Goal: Task Accomplishment & Management: Manage account settings

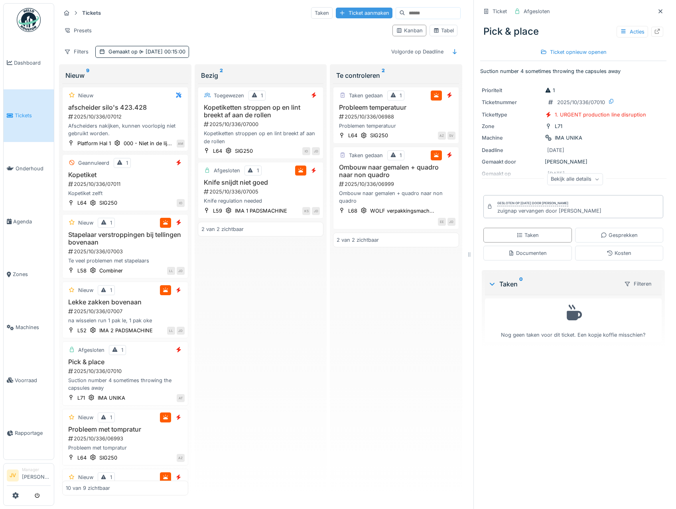
scroll to position [6, 0]
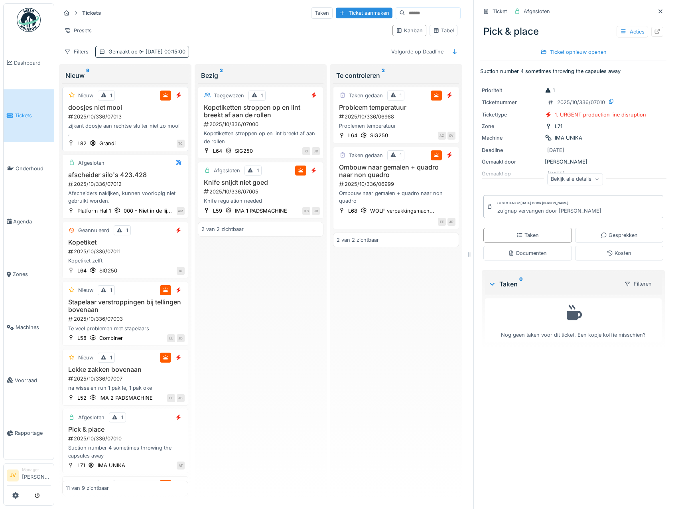
click at [162, 113] on div "2025/10/336/07013" at bounding box center [125, 117] width 117 height 8
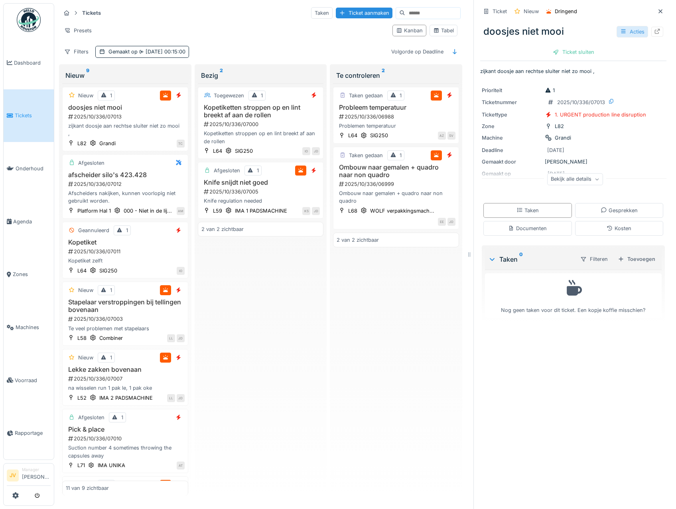
click at [620, 29] on icon at bounding box center [623, 31] width 6 height 5
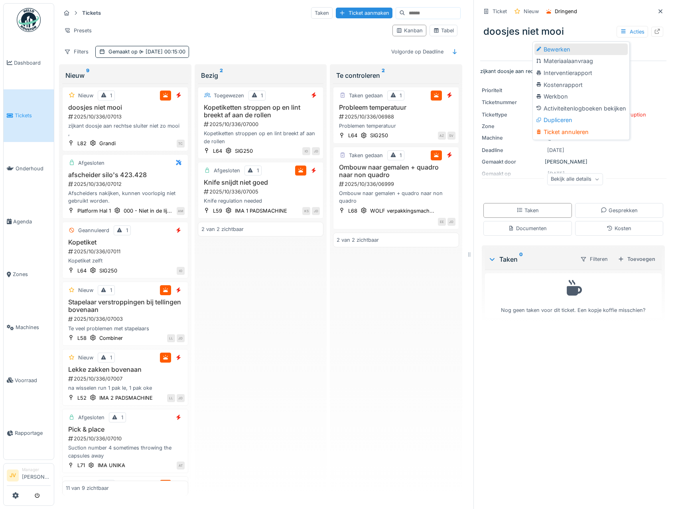
click at [576, 43] on div "Bewerken" at bounding box center [580, 49] width 93 height 12
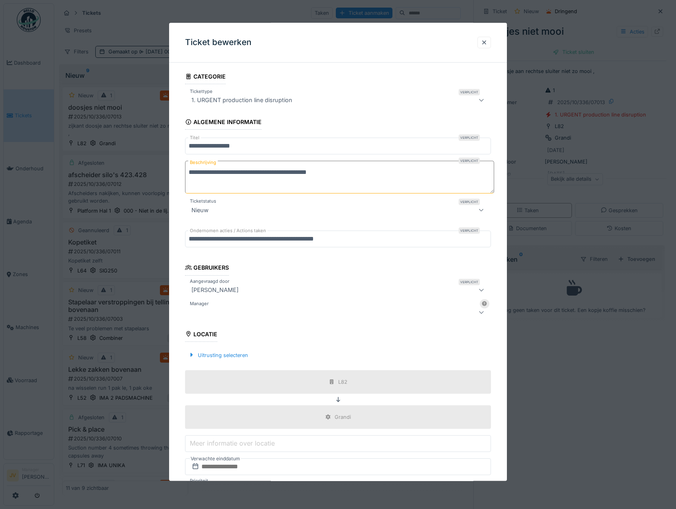
click at [242, 98] on div "1. URGENT production line disruption" at bounding box center [241, 101] width 107 height 10
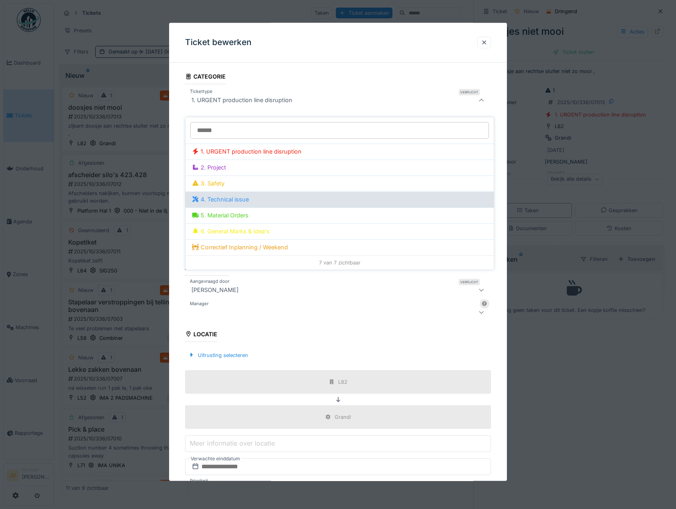
click at [247, 196] on div "4. Technical issue" at bounding box center [339, 199] width 295 height 9
type input "***"
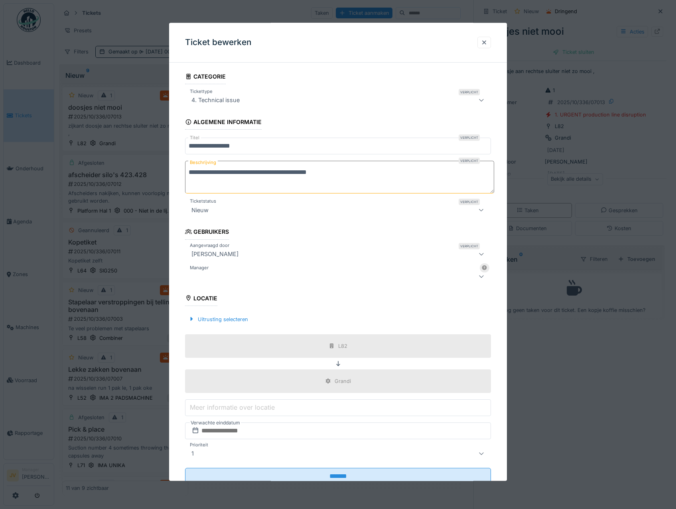
click at [237, 272] on div at bounding box center [319, 276] width 263 height 10
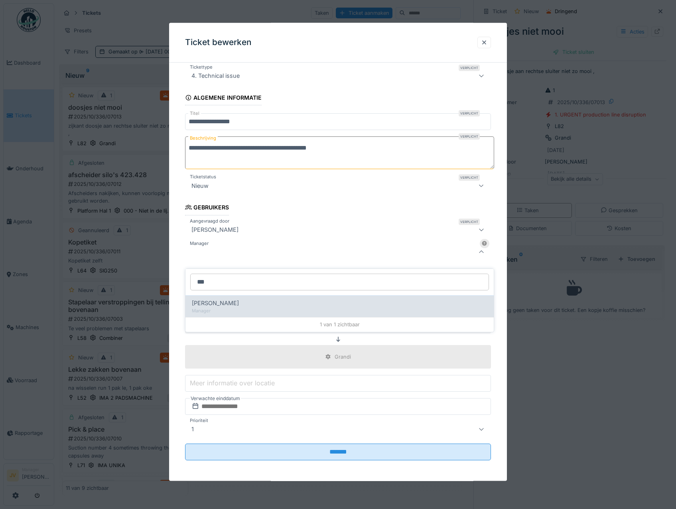
type input "***"
click at [237, 301] on div "[PERSON_NAME]" at bounding box center [339, 303] width 295 height 9
type input "****"
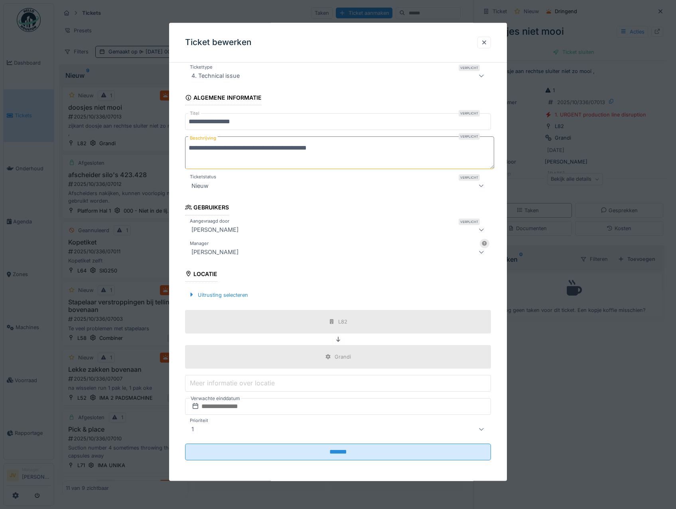
scroll to position [26, 0]
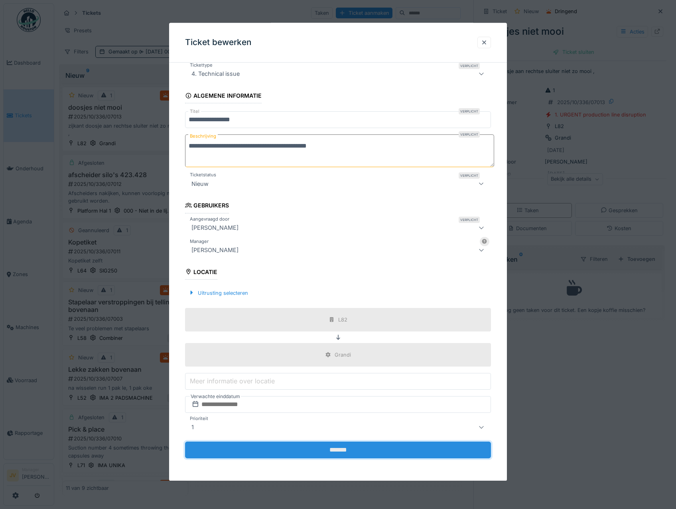
click at [339, 448] on input "*******" at bounding box center [338, 449] width 306 height 17
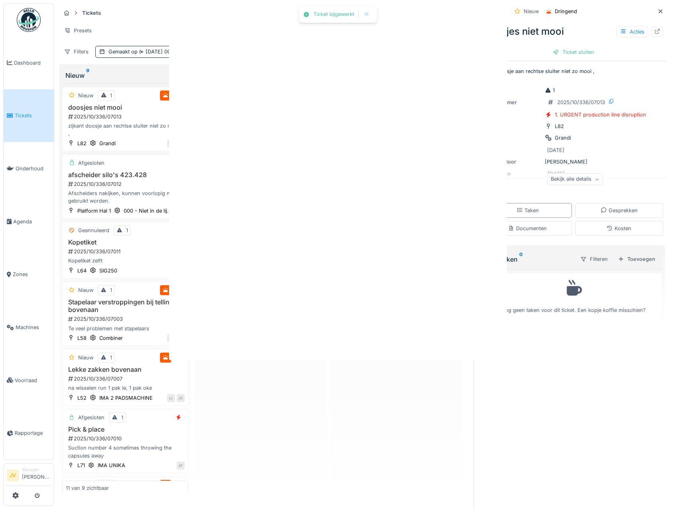
scroll to position [0, 0]
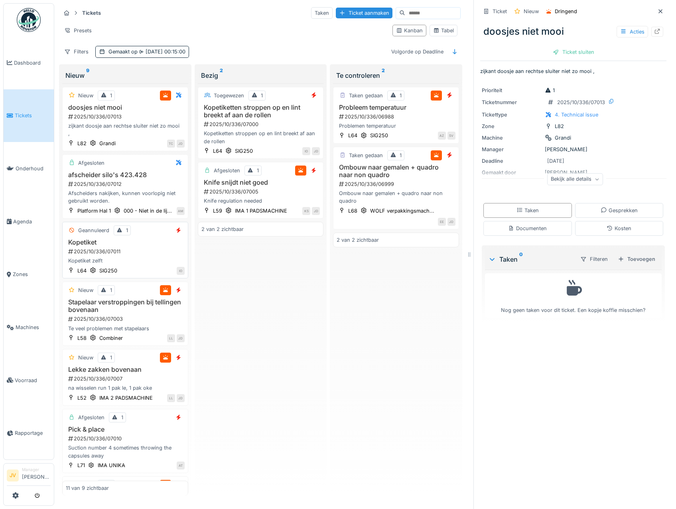
click at [149, 255] on div "2025/10/336/07011" at bounding box center [125, 252] width 117 height 8
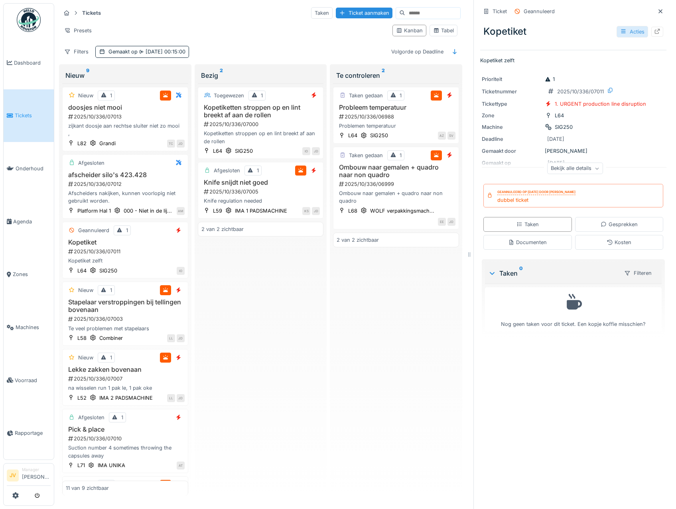
click at [620, 29] on icon at bounding box center [623, 31] width 6 height 5
click at [579, 24] on div "Kopetiket Acties" at bounding box center [573, 31] width 186 height 21
click at [623, 26] on div "Acties" at bounding box center [631, 32] width 31 height 12
click at [579, 24] on div "Kopetiket Acties" at bounding box center [573, 31] width 186 height 21
click at [657, 9] on icon at bounding box center [660, 11] width 6 height 5
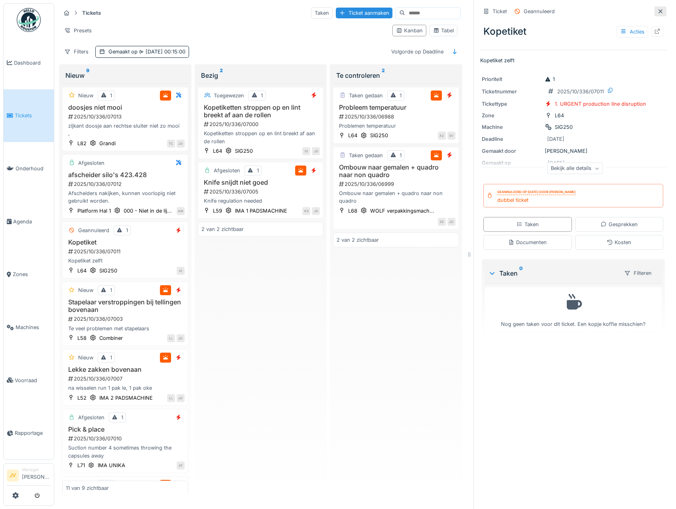
scroll to position [2, 0]
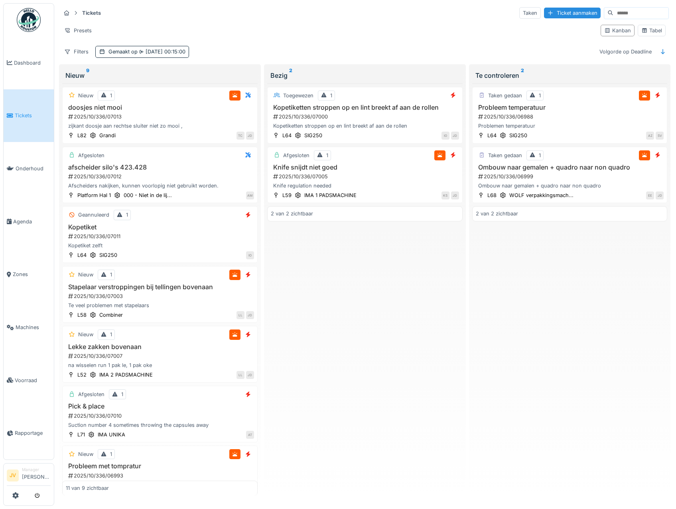
click at [545, 25] on div "Presets" at bounding box center [327, 31] width 533 height 12
click at [613, 14] on input at bounding box center [640, 13] width 55 height 11
click at [575, 26] on div "Presets" at bounding box center [327, 31] width 533 height 12
click at [157, 106] on h3 "doosjes niet mooi" at bounding box center [160, 108] width 188 height 8
